Goal: Find specific page/section: Find specific page/section

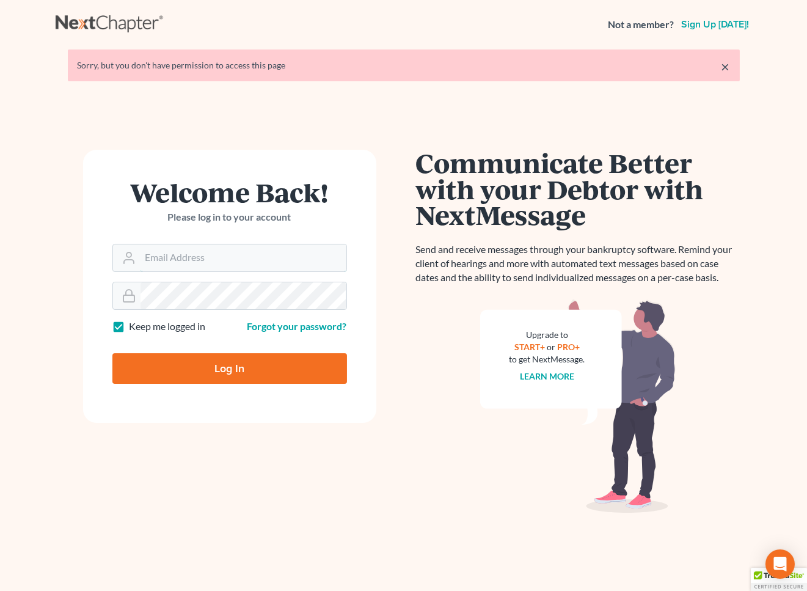
type input "[PERSON_NAME][EMAIL_ADDRESS][DOMAIN_NAME]"
click at [222, 369] on input "Log In" at bounding box center [229, 368] width 235 height 31
type input "Thinking..."
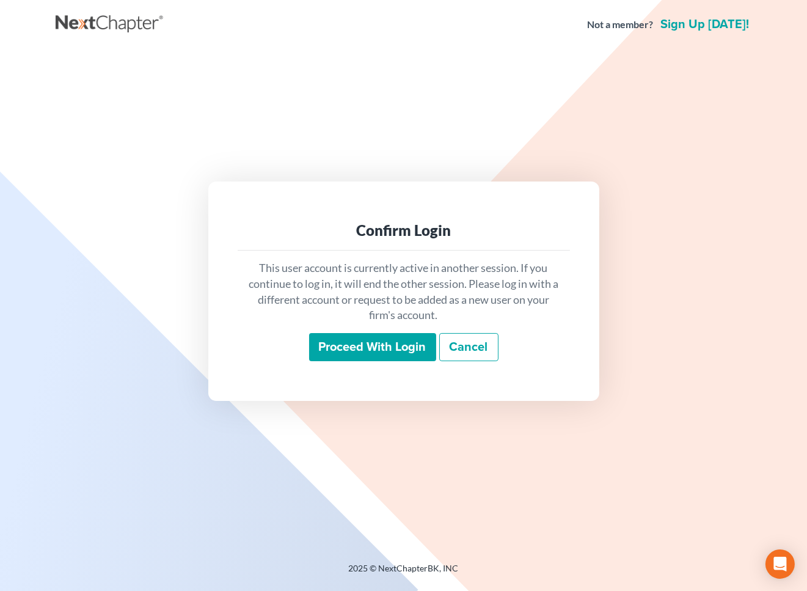
click at [375, 340] on input "Proceed with login" at bounding box center [372, 347] width 127 height 28
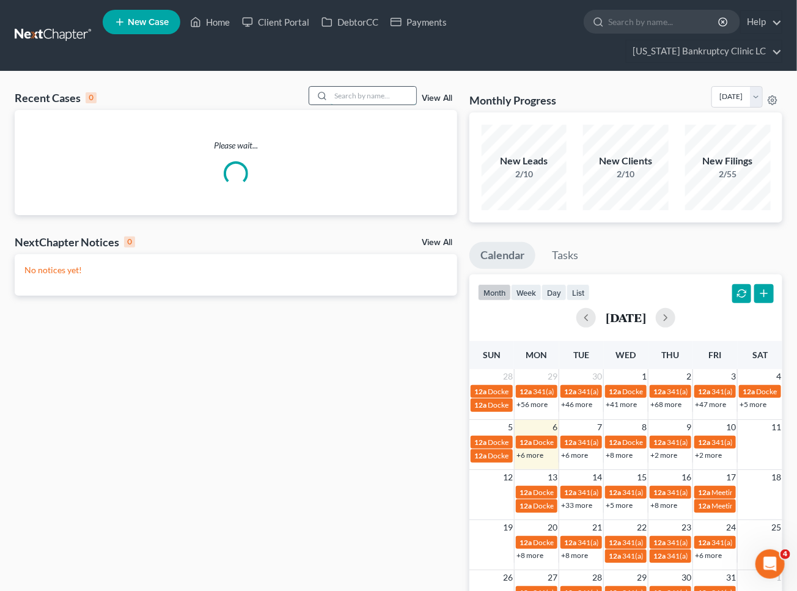
click at [364, 87] on input "search" at bounding box center [374, 96] width 86 height 18
click at [359, 87] on input "search" at bounding box center [374, 96] width 86 height 18
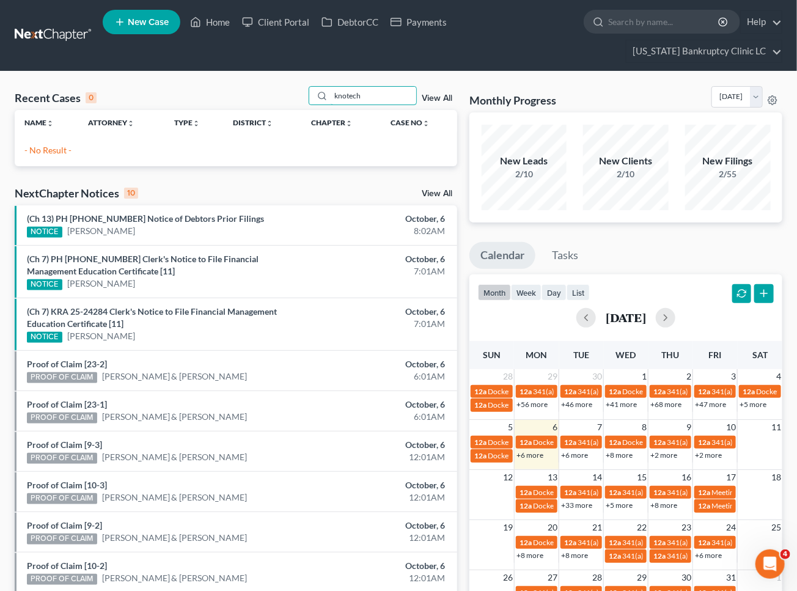
click at [193, 72] on div "Recent Cases 0 knotech View All Name unfold_more expand_more expand_less Attorn…" at bounding box center [398, 389] width 797 height 634
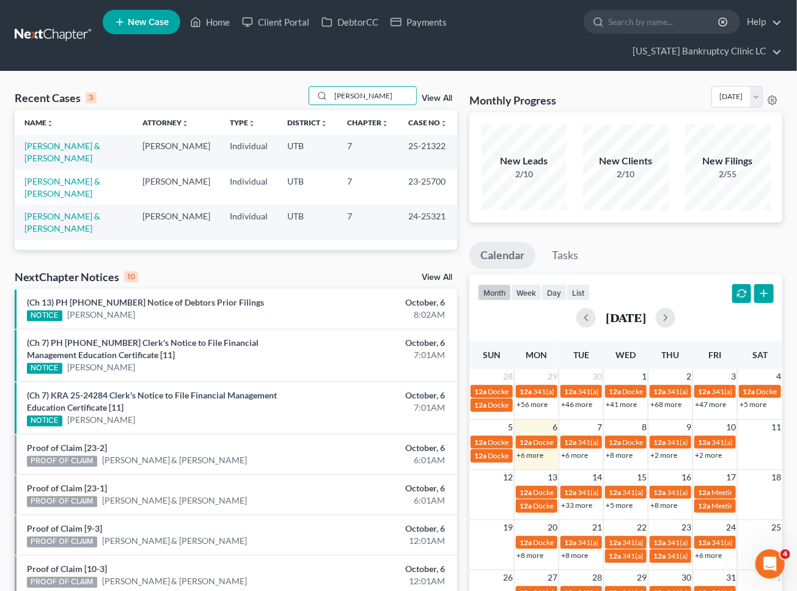
drag, startPoint x: 371, startPoint y: 75, endPoint x: 276, endPoint y: 64, distance: 95.3
click at [284, 86] on div "Recent Cases 3 [PERSON_NAME] View All" at bounding box center [236, 98] width 443 height 24
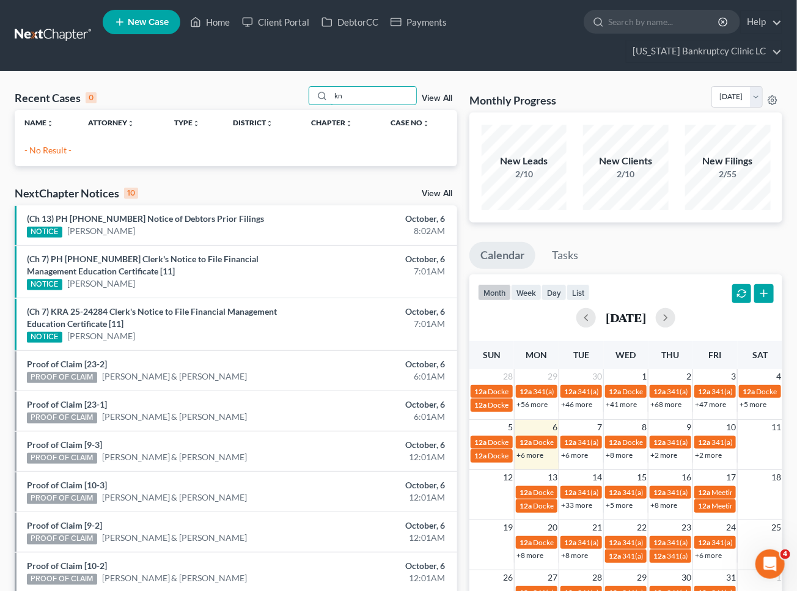
type input "k"
drag, startPoint x: 297, startPoint y: 66, endPoint x: 199, endPoint y: 35, distance: 102.6
click at [221, 46] on div "Home New Case Client Portal DebtorCC Payments [US_STATE] Bankruptcy Clinic LC […" at bounding box center [398, 364] width 797 height 728
type input "hill"
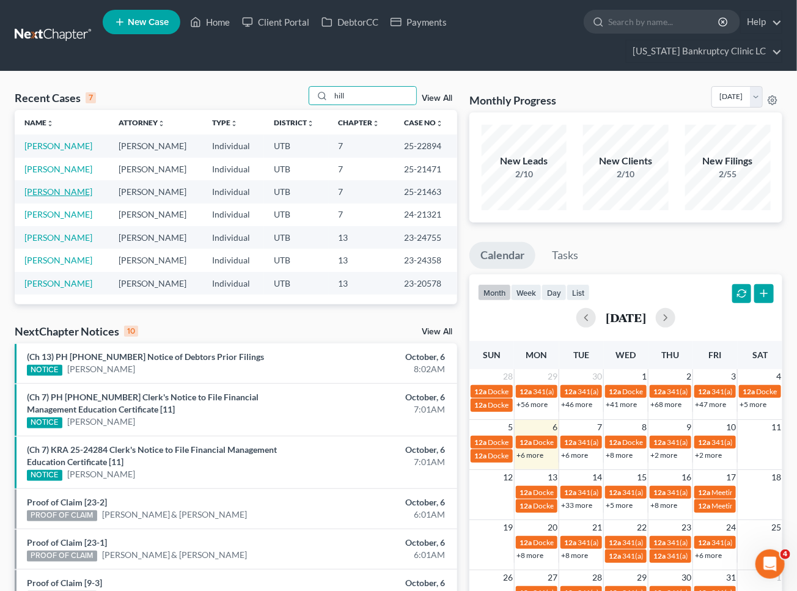
click at [65, 186] on link "[PERSON_NAME]" at bounding box center [58, 191] width 68 height 10
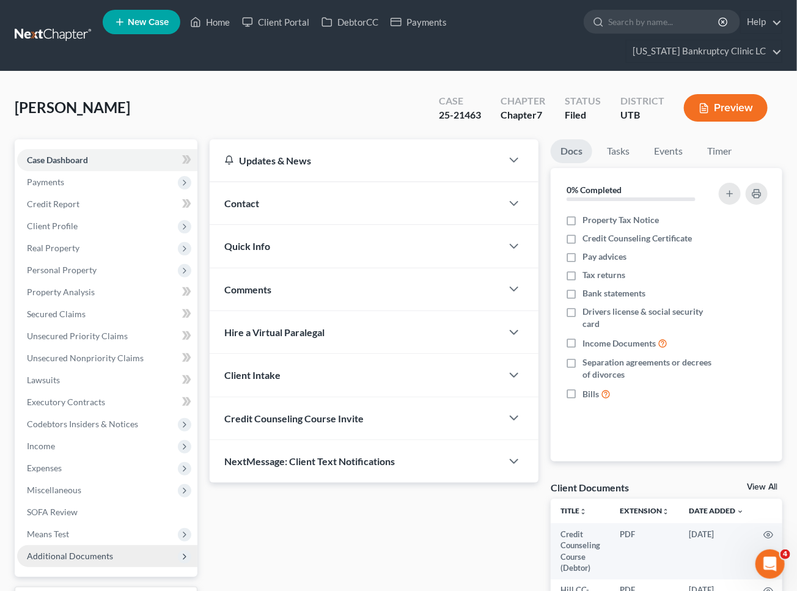
click at [54, 551] on span "Additional Documents" at bounding box center [70, 556] width 86 height 10
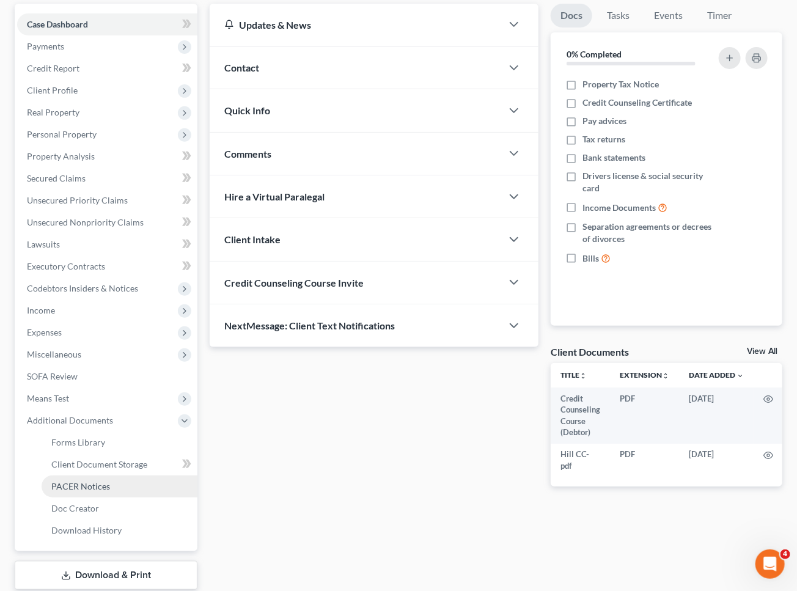
click at [94, 481] on span "PACER Notices" at bounding box center [80, 486] width 59 height 10
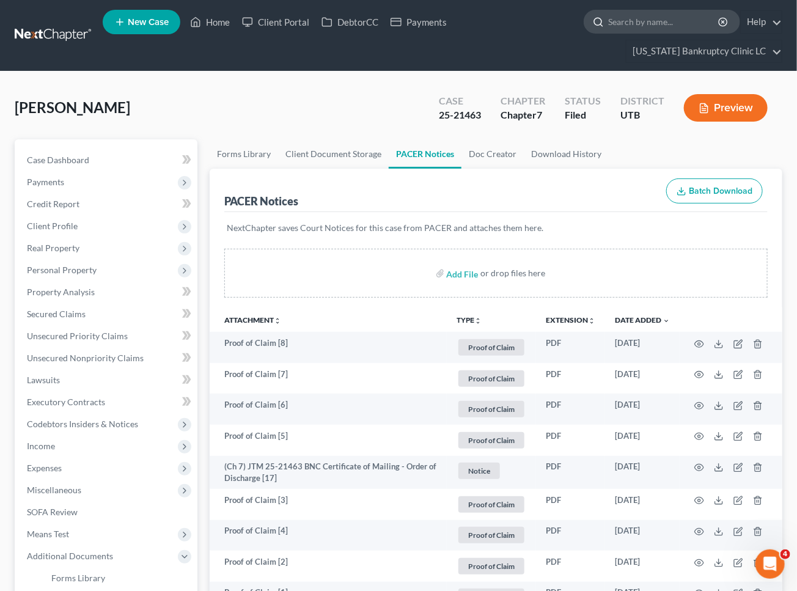
click at [608, 21] on input "search" at bounding box center [664, 21] width 112 height 23
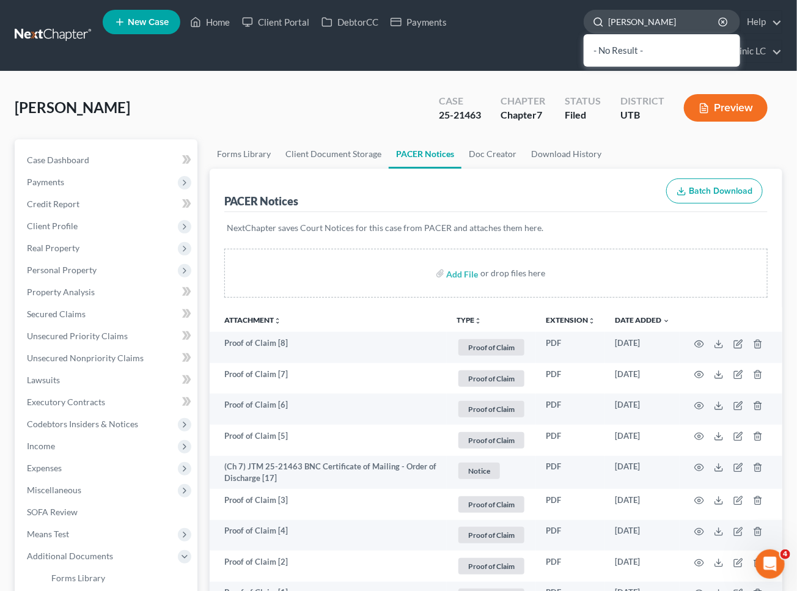
type input "[PERSON_NAME]"
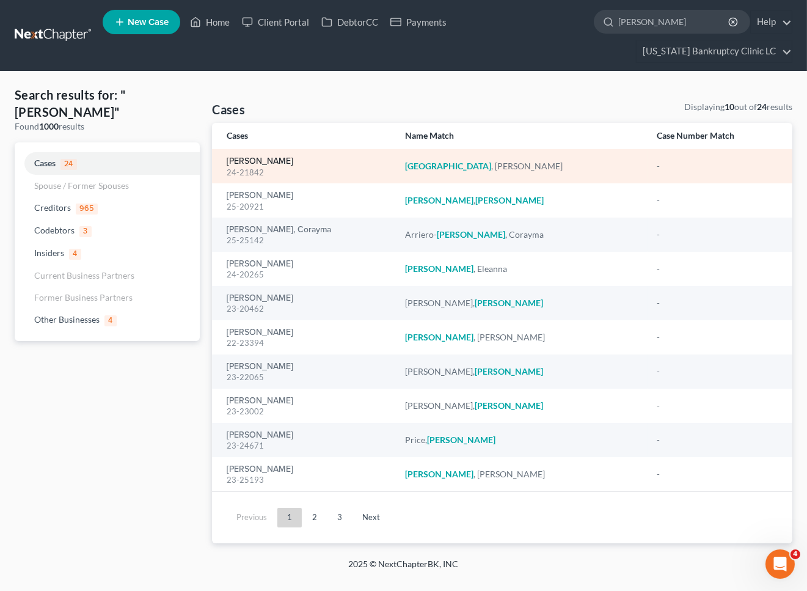
click at [255, 157] on link "[PERSON_NAME]" at bounding box center [260, 161] width 67 height 9
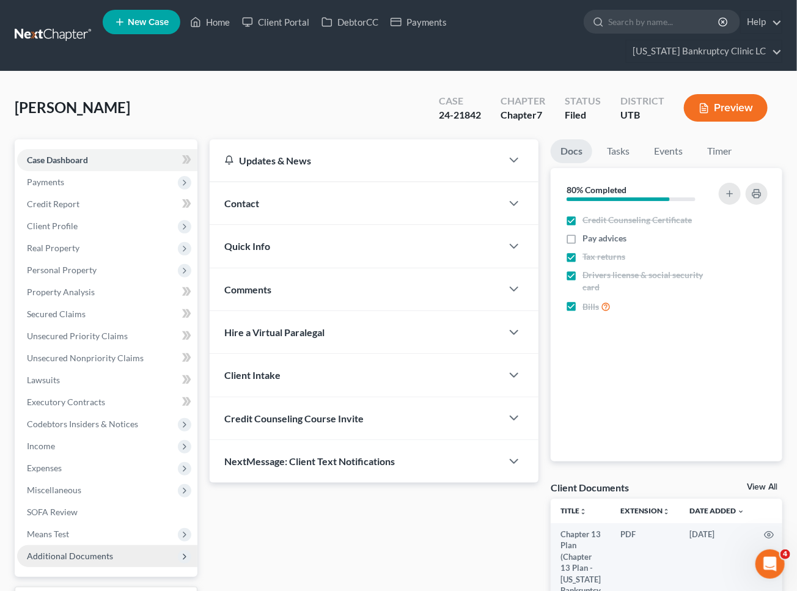
click at [57, 545] on span "Additional Documents" at bounding box center [107, 556] width 180 height 22
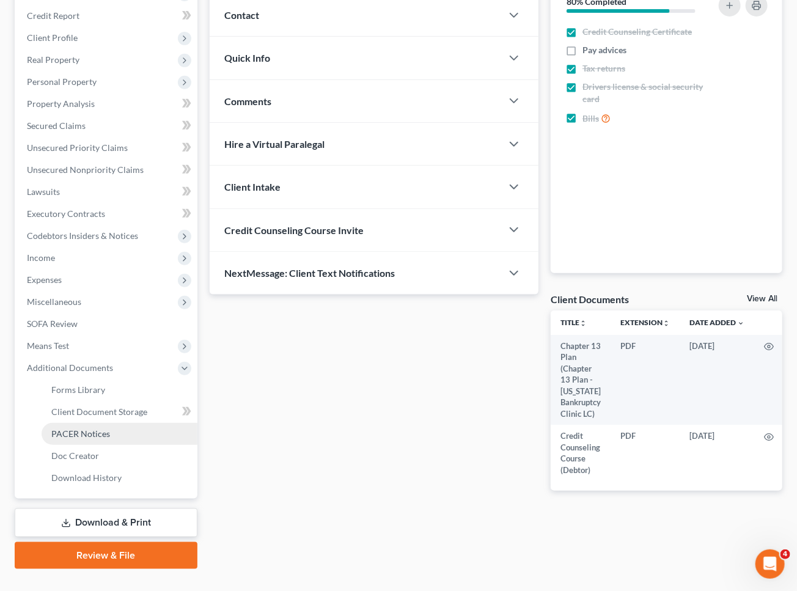
click at [94, 428] on span "PACER Notices" at bounding box center [80, 433] width 59 height 10
